Goal: Task Accomplishment & Management: Use online tool/utility

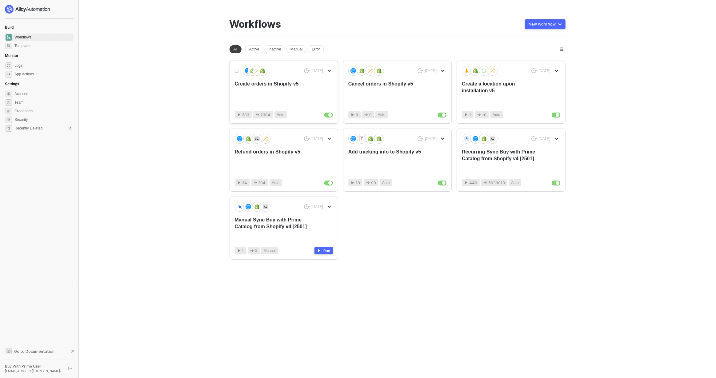
click at [283, 91] on div "Create orders in Shopify v5" at bounding box center [274, 91] width 78 height 20
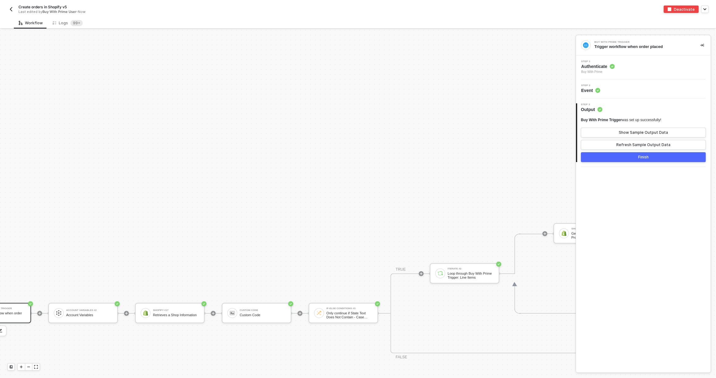
scroll to position [290, 46]
click at [55, 24] on div "Logs 99+" at bounding box center [68, 23] width 30 height 6
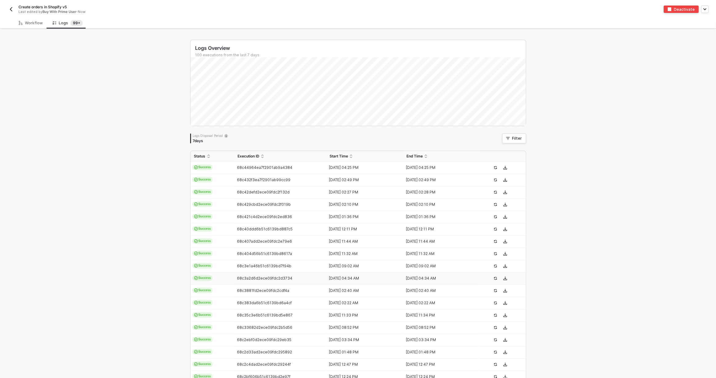
scroll to position [57, 0]
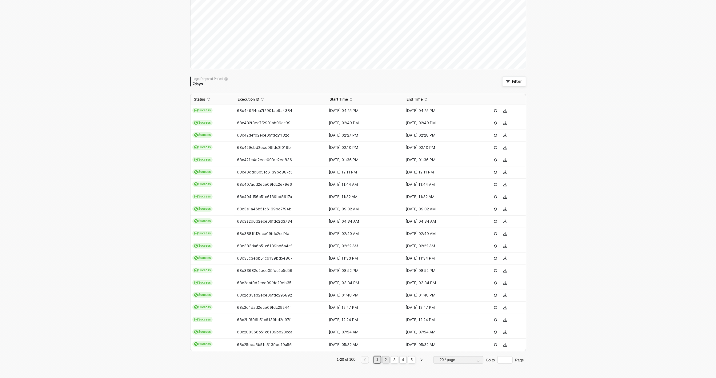
click at [383, 360] on link "2" at bounding box center [386, 359] width 6 height 7
click at [394, 361] on link "3" at bounding box center [394, 359] width 6 height 7
click at [404, 360] on link "4" at bounding box center [403, 359] width 6 height 7
click at [411, 361] on link "5" at bounding box center [412, 359] width 6 height 7
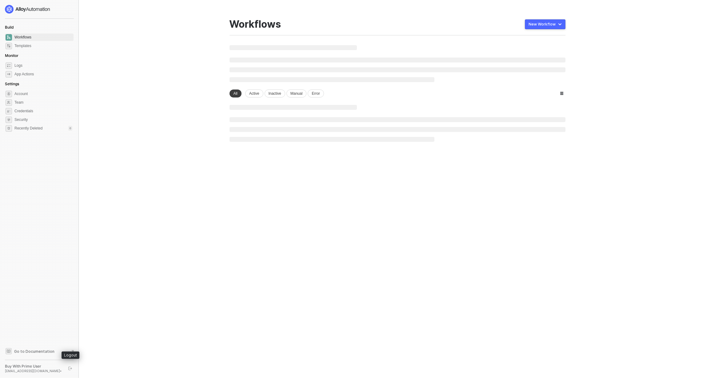
click at [69, 367] on icon "logout" at bounding box center [70, 369] width 4 height 4
